Goal: Find specific page/section: Find specific page/section

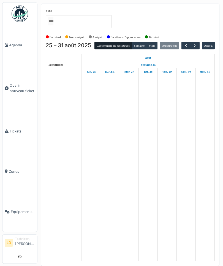
click at [17, 45] on span "Agenda" at bounding box center [22, 44] width 26 height 5
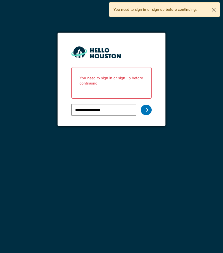
click at [147, 111] on icon at bounding box center [146, 110] width 4 height 4
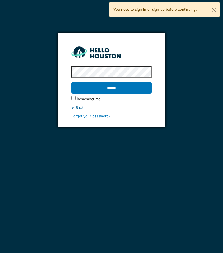
click at [141, 88] on input "******" at bounding box center [111, 88] width 80 height 12
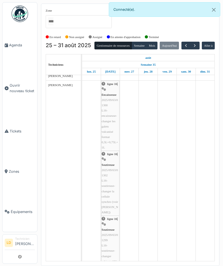
scroll to position [148, 0]
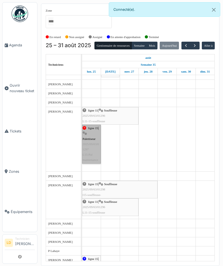
click at [93, 163] on link "ligne 15 | Palettiseur 2025/09/63/01297 L15-Pal maintenance" at bounding box center [91, 144] width 19 height 39
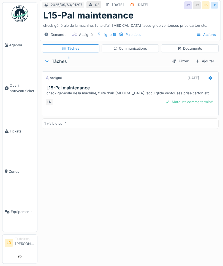
click at [141, 49] on div "Communications" at bounding box center [131, 48] width 34 height 5
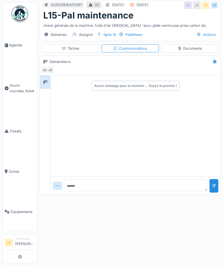
click at [197, 49] on div "Documents" at bounding box center [190, 48] width 25 height 5
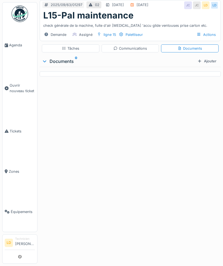
click at [52, 49] on div "Tâches" at bounding box center [71, 48] width 58 height 8
